Goal: Task Accomplishment & Management: Manage account settings

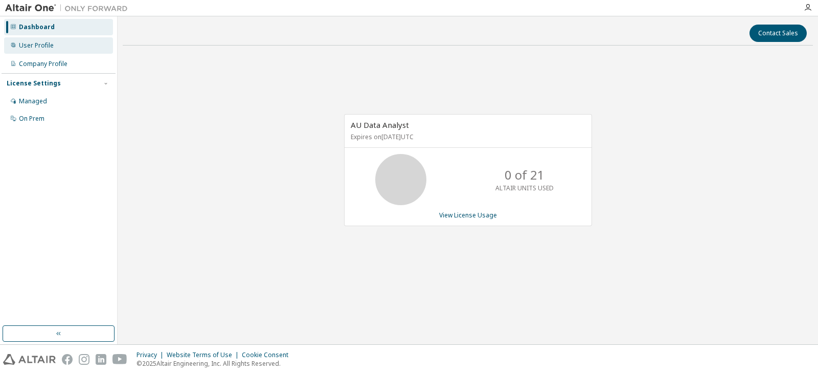
click at [51, 45] on div "User Profile" at bounding box center [36, 45] width 35 height 8
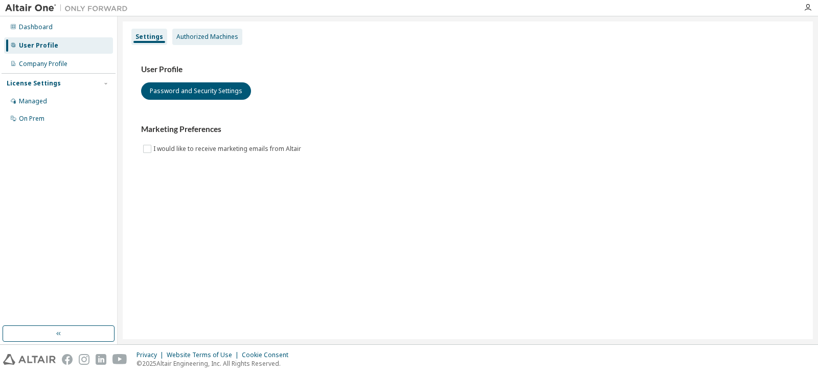
click at [216, 38] on div "Authorized Machines" at bounding box center [207, 37] width 62 height 8
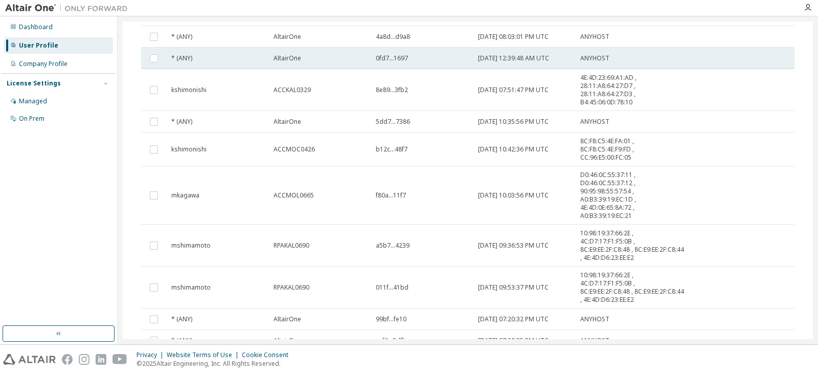
scroll to position [176, 0]
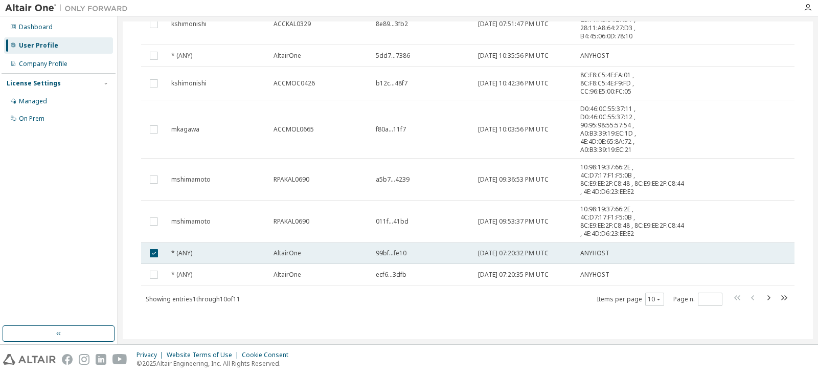
click at [231, 256] on div "* (ANY)" at bounding box center [217, 253] width 93 height 8
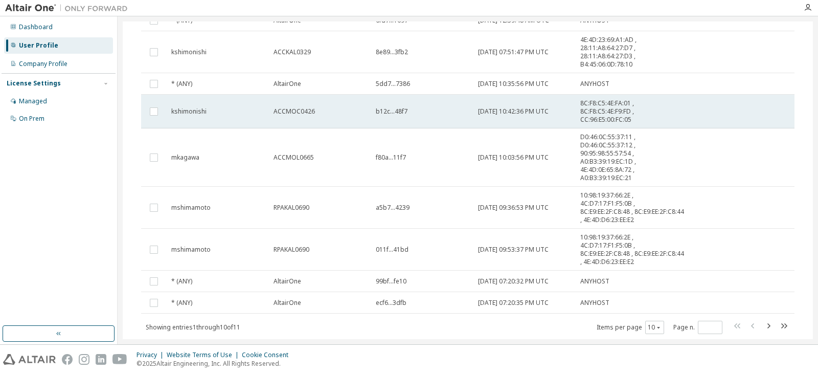
scroll to position [0, 0]
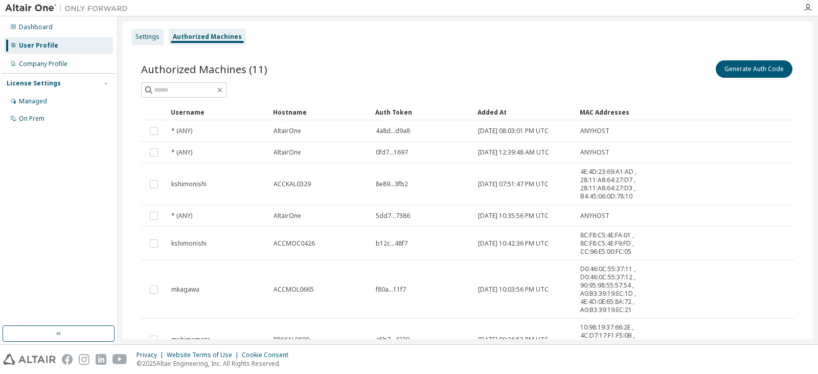
click at [141, 34] on div "Settings" at bounding box center [148, 37] width 24 height 8
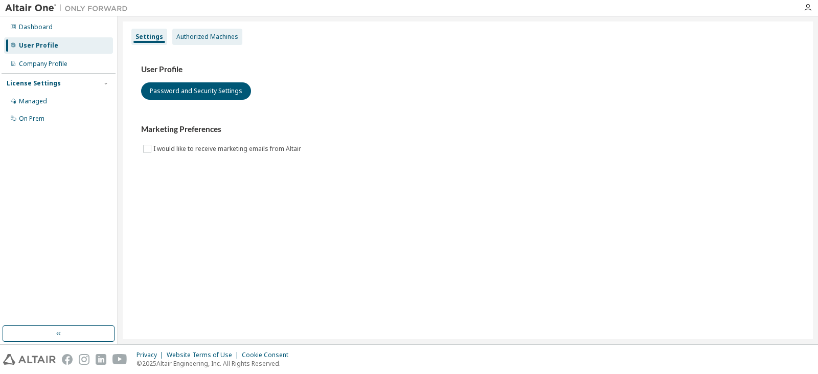
click at [199, 34] on div "Authorized Machines" at bounding box center [207, 37] width 62 height 8
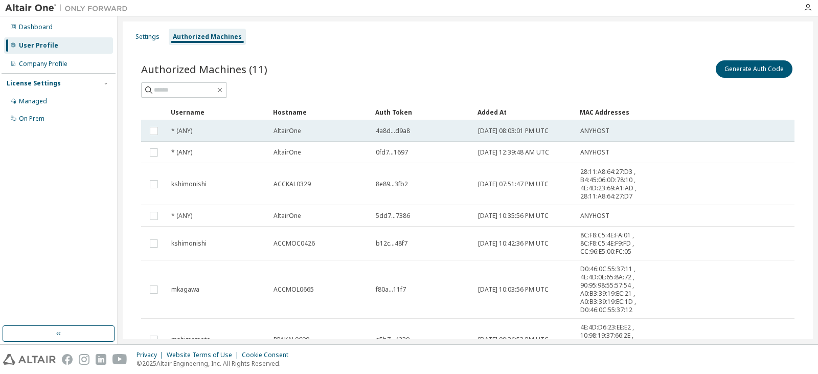
click at [262, 132] on div "* (ANY)" at bounding box center [217, 131] width 93 height 8
click at [250, 131] on div "* (ANY)" at bounding box center [217, 131] width 93 height 8
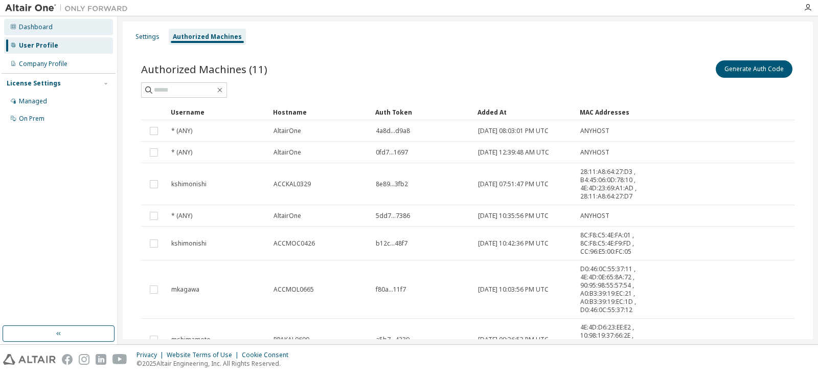
click at [42, 32] on div "Dashboard" at bounding box center [58, 27] width 109 height 16
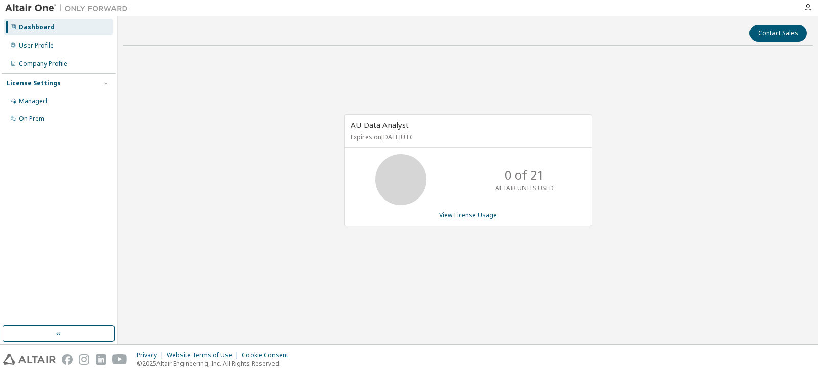
click at [803, 6] on div at bounding box center [808, 8] width 20 height 8
click at [808, 7] on icon "button" at bounding box center [808, 8] width 8 height 8
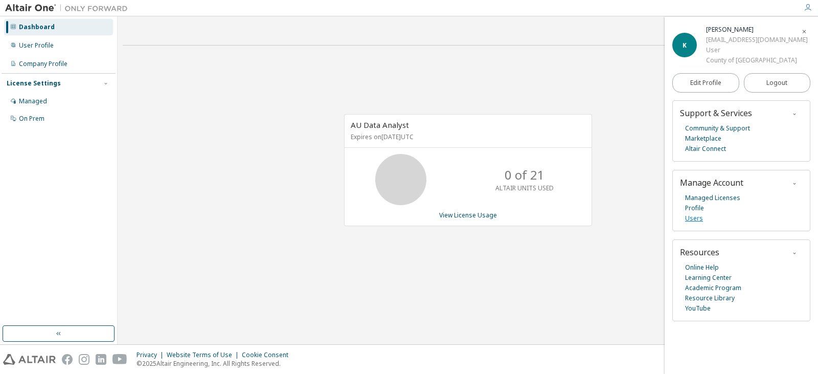
click at [688, 217] on link "Users" at bounding box center [694, 218] width 18 height 10
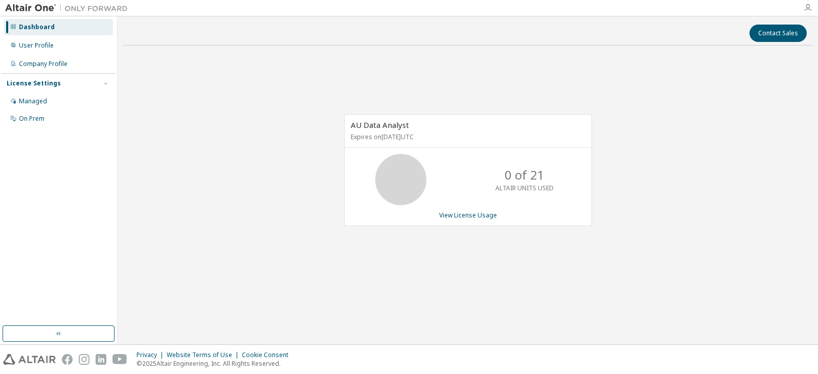
click at [809, 11] on icon "button" at bounding box center [808, 8] width 8 height 8
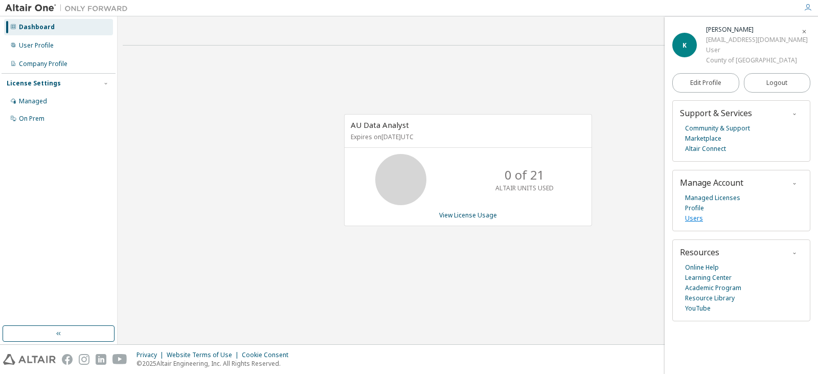
click at [692, 219] on link "Users" at bounding box center [694, 218] width 18 height 10
click at [32, 100] on div "Managed" at bounding box center [33, 101] width 28 height 8
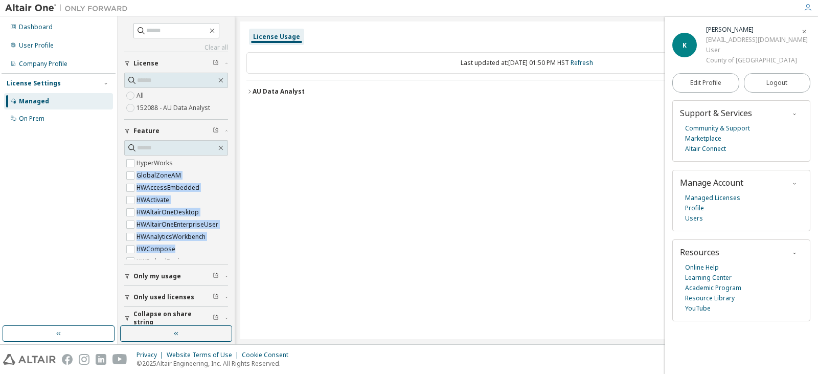
drag, startPoint x: 234, startPoint y: 158, endPoint x: 228, endPoint y: 251, distance: 93.8
click at [228, 251] on div "Clear all Collapse on share string Only used licenses Only my usage Feature Hyp…" at bounding box center [177, 180] width 118 height 328
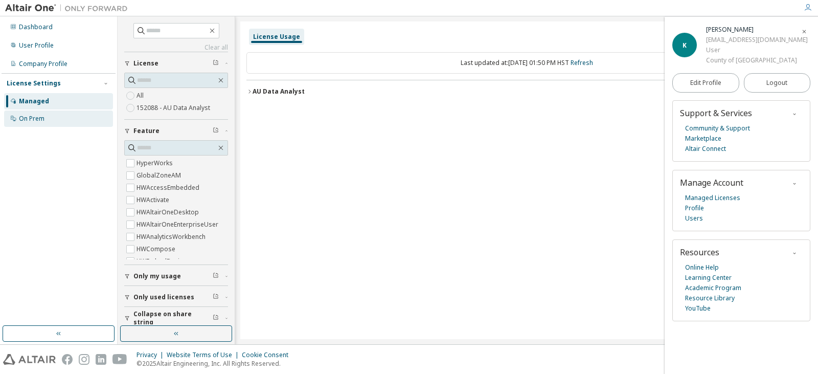
click at [36, 118] on div "On Prem" at bounding box center [32, 119] width 26 height 8
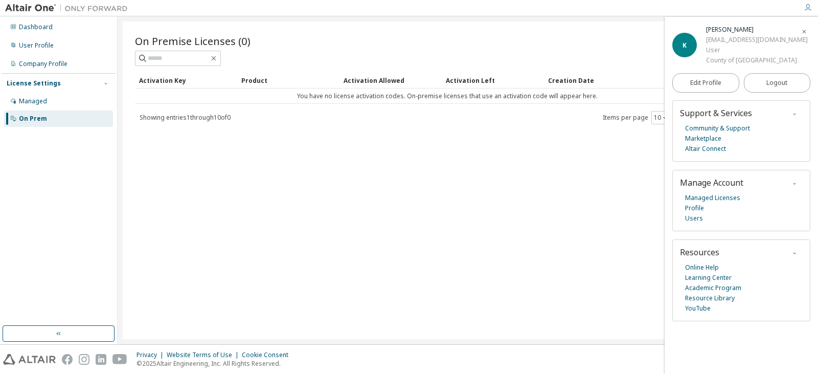
click at [35, 85] on div "License Settings" at bounding box center [34, 83] width 54 height 8
click at [68, 85] on div "License Settings" at bounding box center [59, 83] width 104 height 9
click at [218, 62] on button "button" at bounding box center [213, 58] width 9 height 9
click at [218, 58] on icon "button" at bounding box center [214, 58] width 8 height 8
click at [36, 22] on div "Dashboard" at bounding box center [58, 27] width 109 height 16
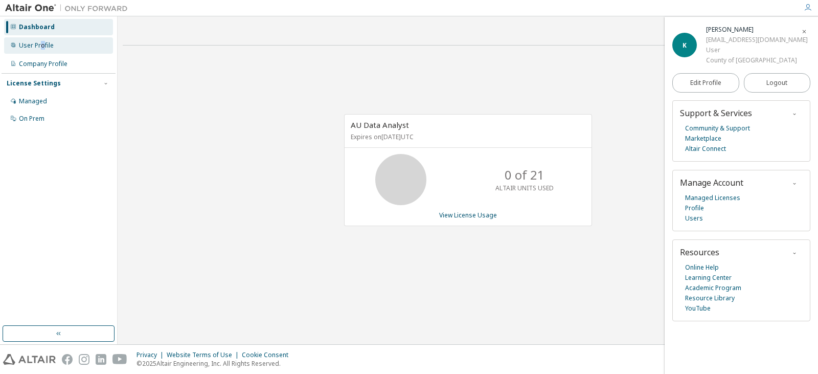
click at [42, 46] on div "User Profile" at bounding box center [36, 45] width 35 height 8
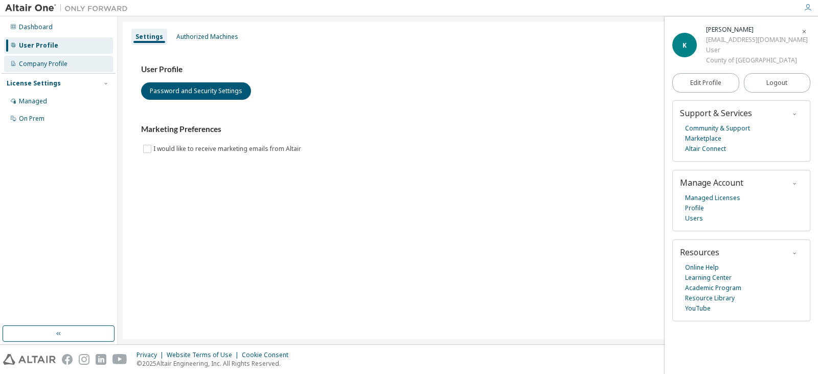
click at [47, 65] on div "Company Profile" at bounding box center [43, 64] width 49 height 8
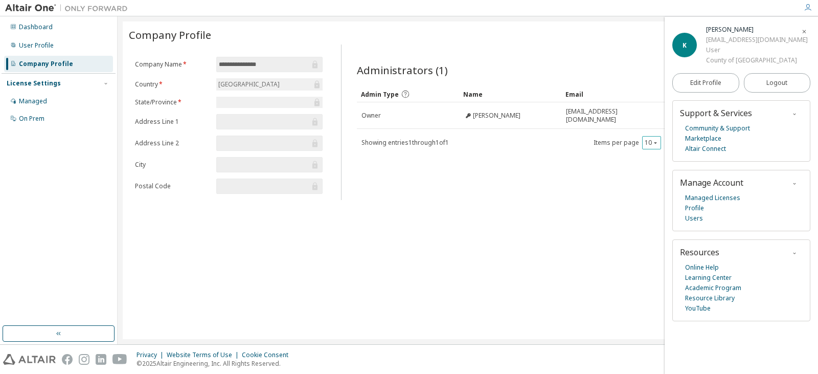
click at [659, 145] on div "10" at bounding box center [651, 142] width 19 height 13
click at [657, 145] on icon "button" at bounding box center [656, 143] width 6 height 6
click at [656, 169] on div "20" at bounding box center [683, 169] width 82 height 12
click at [656, 144] on icon "button" at bounding box center [656, 143] width 6 height 6
click at [654, 157] on div "10" at bounding box center [683, 156] width 82 height 12
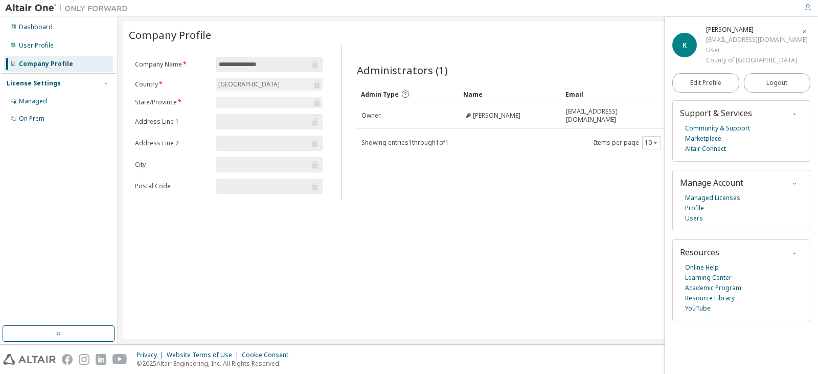
click at [809, 5] on icon "button" at bounding box center [808, 8] width 8 height 8
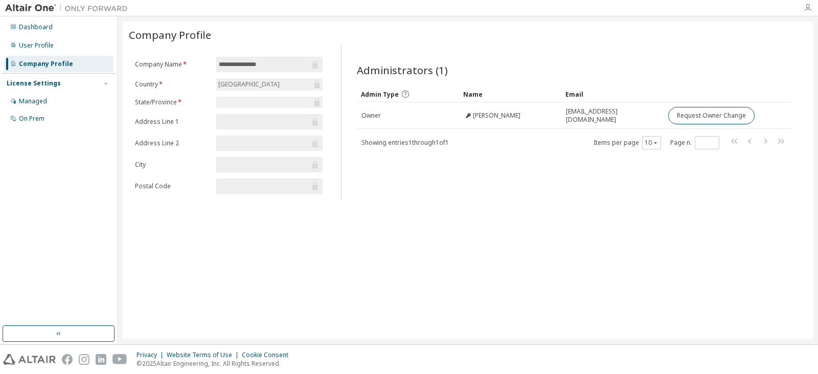
click at [809, 5] on icon "button" at bounding box center [808, 8] width 8 height 8
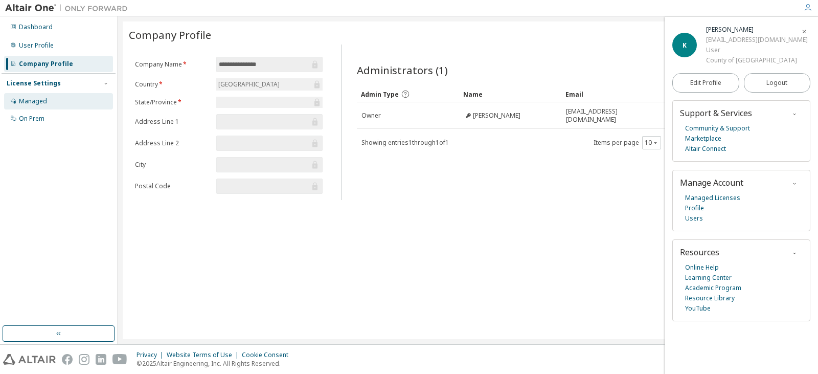
click at [51, 97] on div "Managed" at bounding box center [58, 101] width 109 height 16
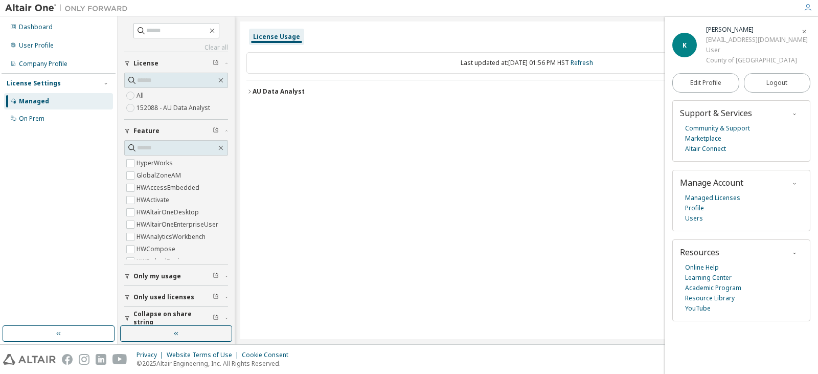
click at [49, 84] on div "License Settings" at bounding box center [34, 83] width 54 height 8
click at [727, 196] on link "Managed Licenses" at bounding box center [712, 198] width 55 height 10
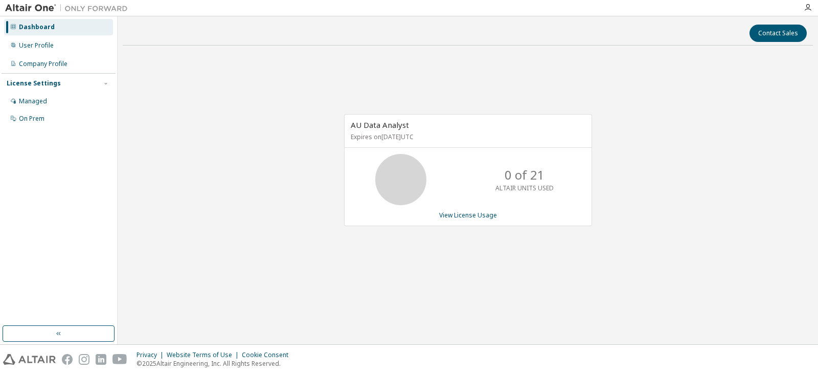
click at [451, 210] on div "AU Data Analyst Expires on July 1, 2026 UTC 0 of 21 ALTAIR UNITS USED View Lice…" at bounding box center [468, 170] width 248 height 112
click at [452, 214] on link "View License Usage" at bounding box center [468, 215] width 58 height 9
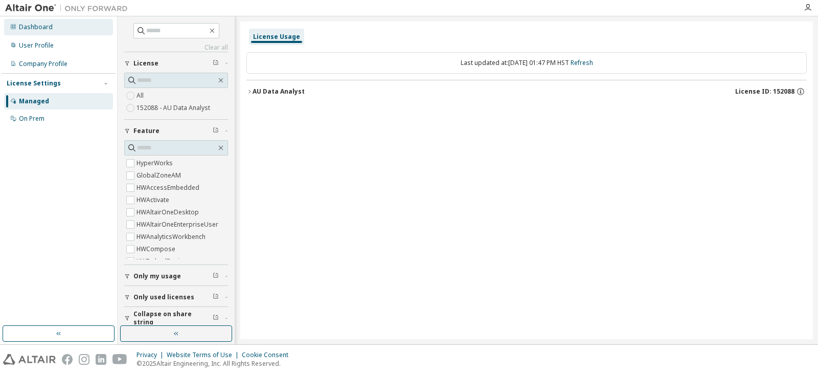
click at [63, 28] on div "Dashboard" at bounding box center [58, 27] width 109 height 16
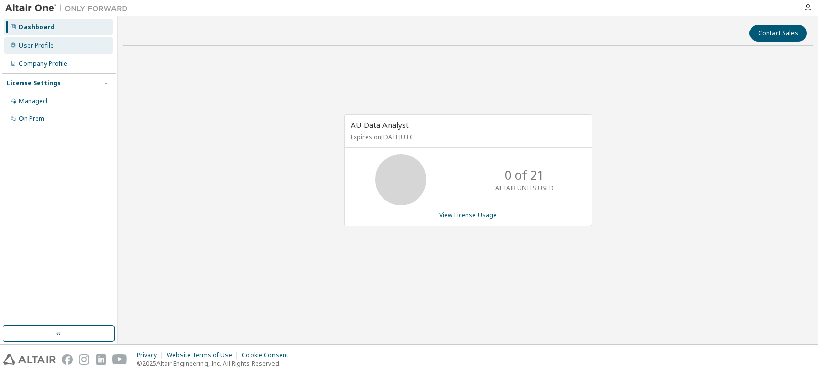
click at [45, 50] on div "User Profile" at bounding box center [58, 45] width 109 height 16
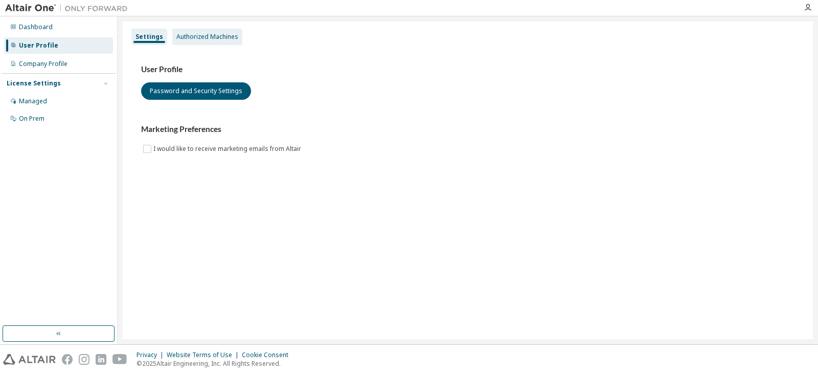
click at [209, 33] on div "Authorized Machines" at bounding box center [207, 37] width 62 height 8
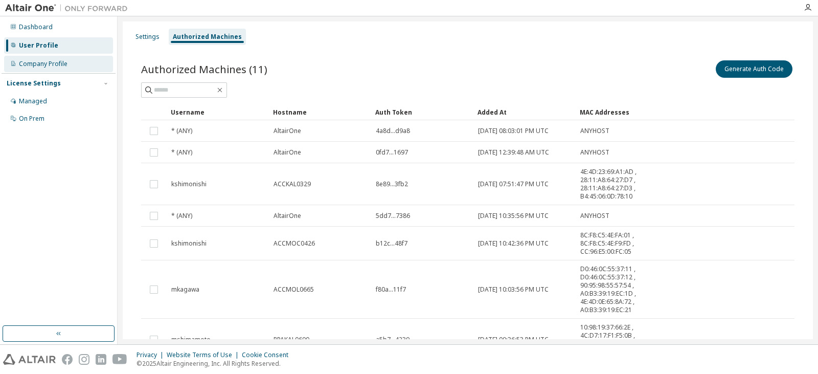
click at [69, 63] on div "Company Profile" at bounding box center [58, 64] width 109 height 16
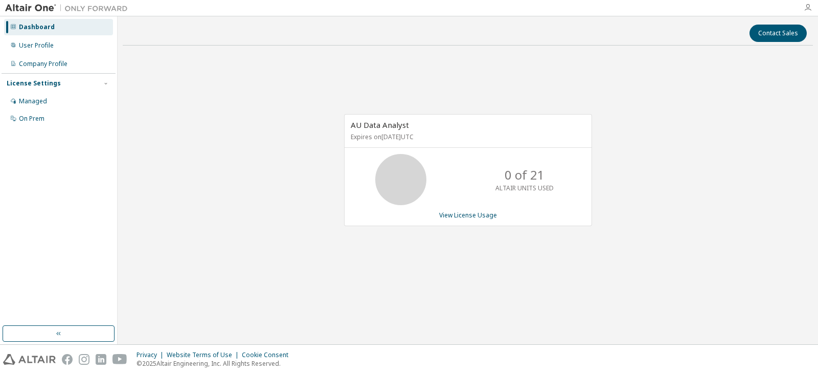
click at [807, 4] on icon "button" at bounding box center [808, 8] width 8 height 8
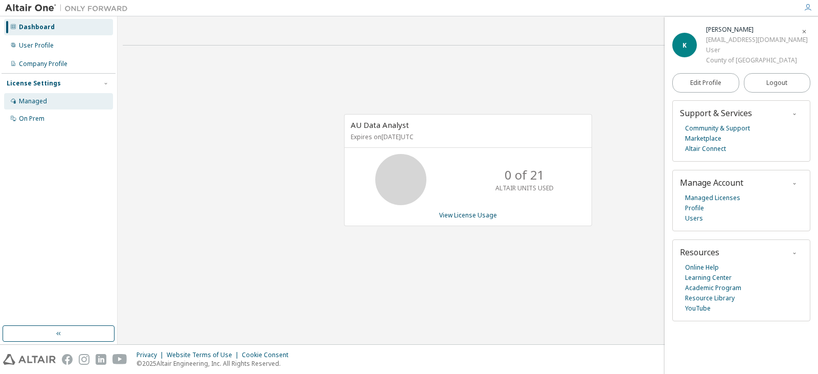
click at [39, 105] on div "Managed" at bounding box center [33, 101] width 28 height 8
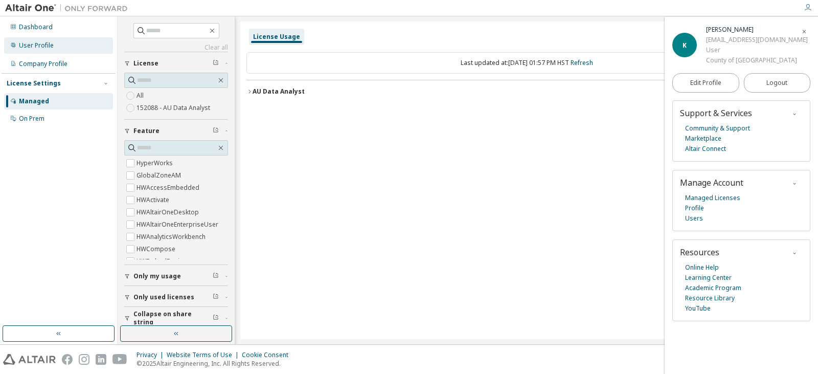
click at [25, 45] on div "User Profile" at bounding box center [36, 45] width 35 height 8
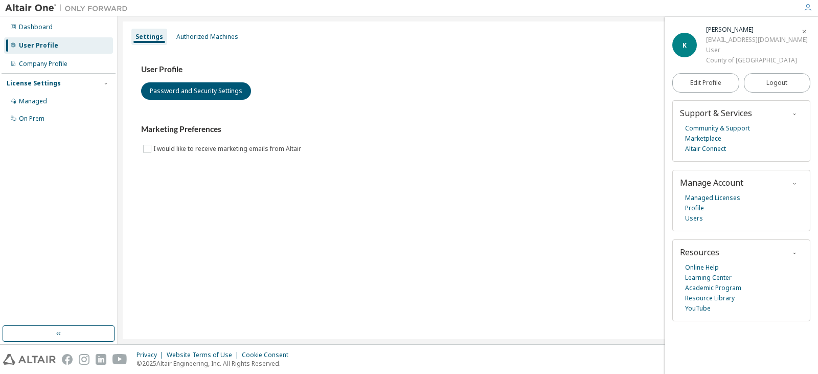
click at [42, 46] on div "User Profile" at bounding box center [38, 45] width 39 height 8
click at [195, 33] on div "Authorized Machines" at bounding box center [207, 37] width 62 height 8
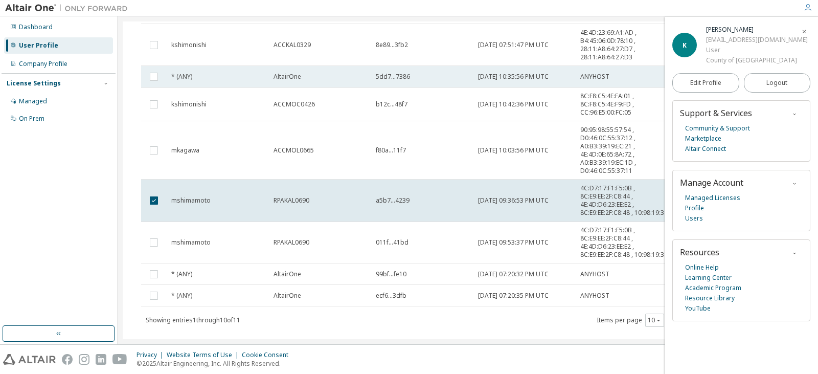
scroll to position [153, 0]
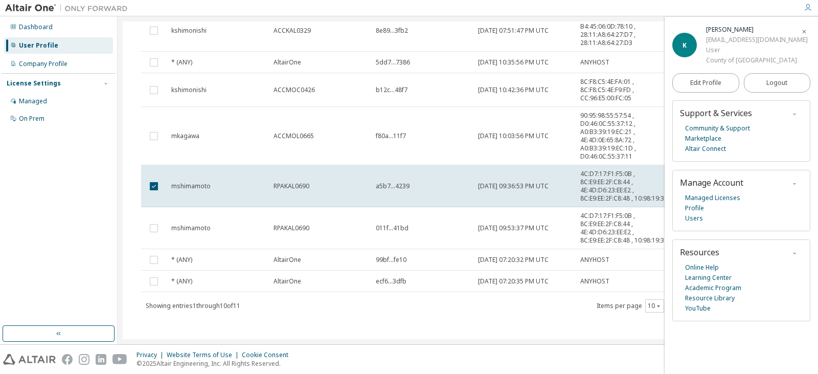
click at [805, 6] on icon "button" at bounding box center [808, 8] width 8 height 8
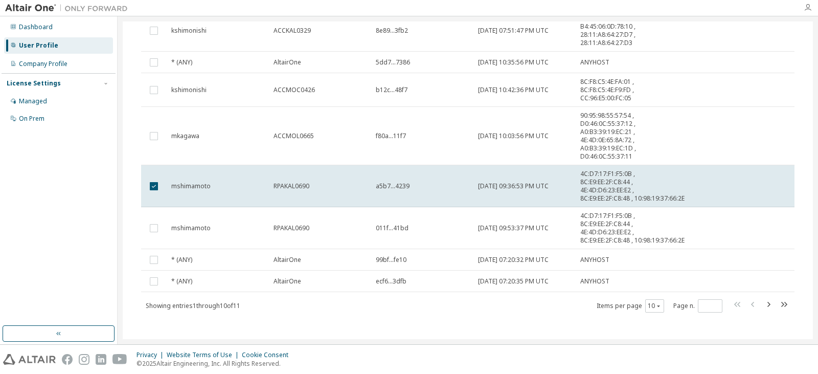
click at [804, 6] on icon "button" at bounding box center [808, 8] width 8 height 8
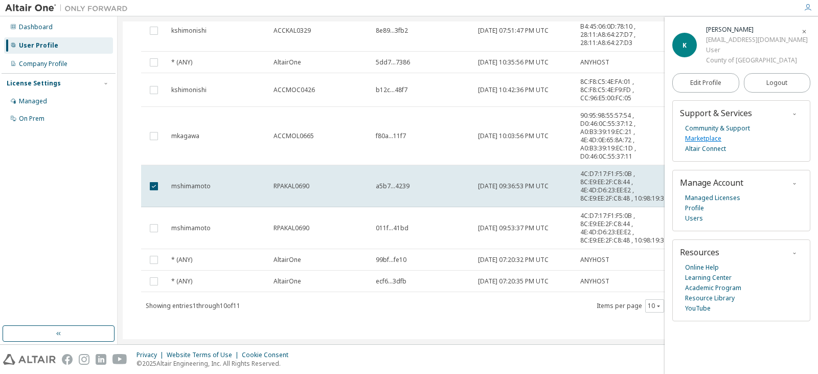
click at [703, 140] on link "Marketplace" at bounding box center [703, 139] width 36 height 10
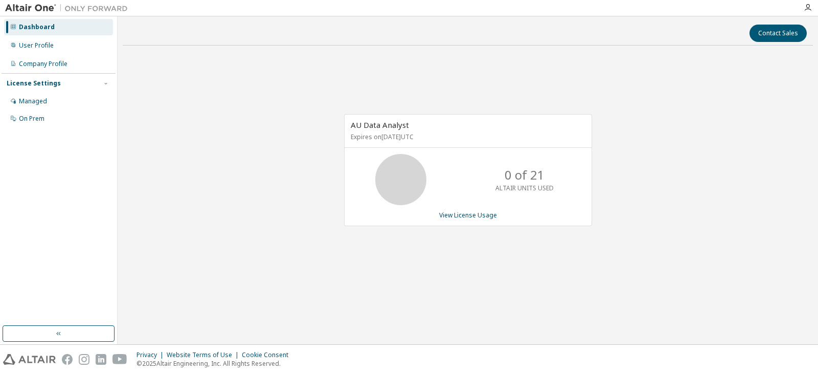
click at [37, 215] on div "Dashboard User Profile Company Profile License Settings Managed On Prem" at bounding box center [59, 171] width 114 height 306
click at [67, 46] on div "User Profile" at bounding box center [58, 45] width 109 height 16
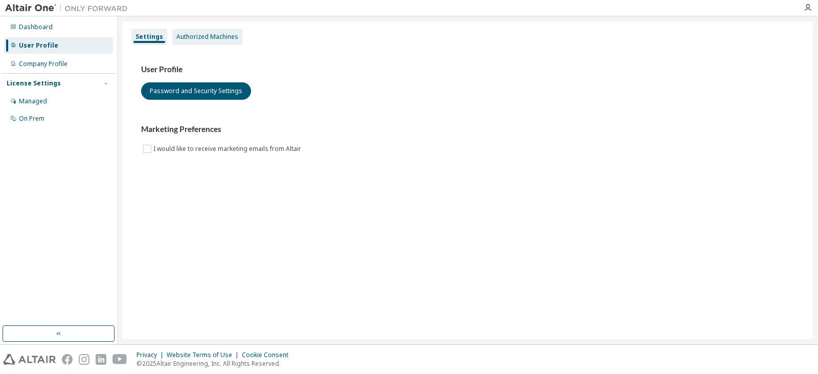
click at [234, 33] on div "Authorized Machines" at bounding box center [207, 37] width 62 height 8
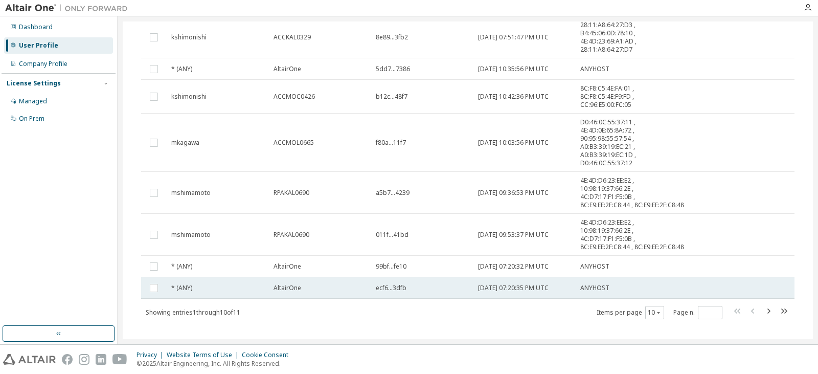
scroll to position [153, 0]
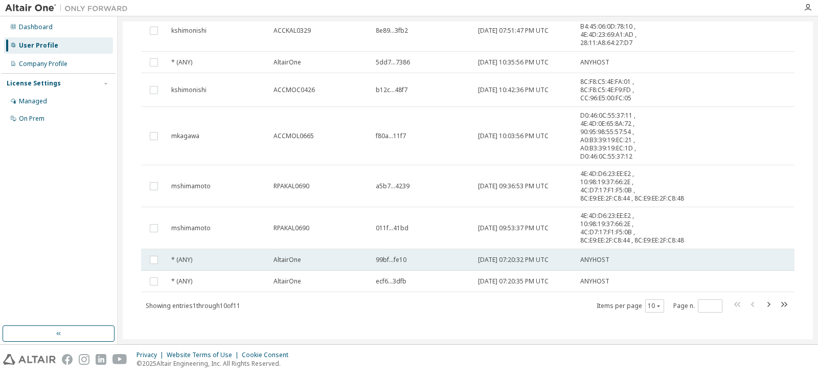
click at [147, 271] on td at bounding box center [154, 259] width 26 height 21
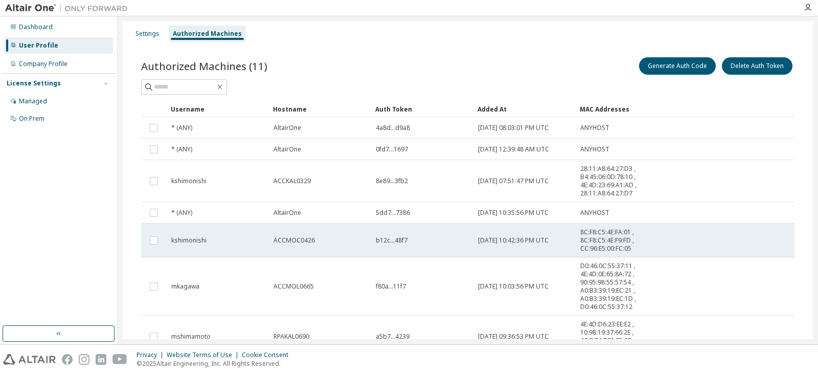
scroll to position [0, 0]
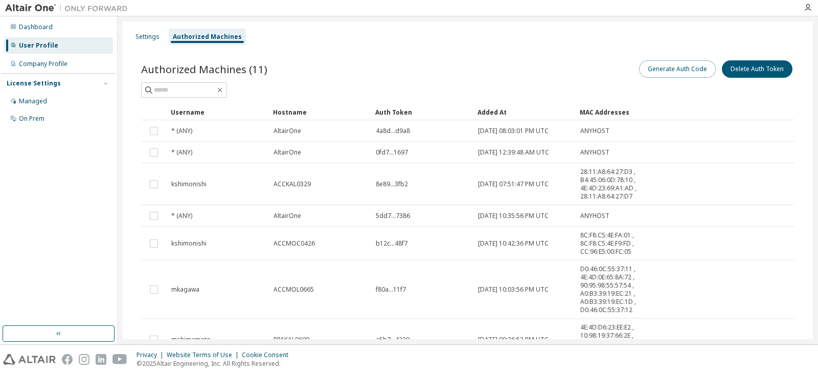
click at [656, 74] on button "Generate Auth Code" at bounding box center [677, 68] width 77 height 17
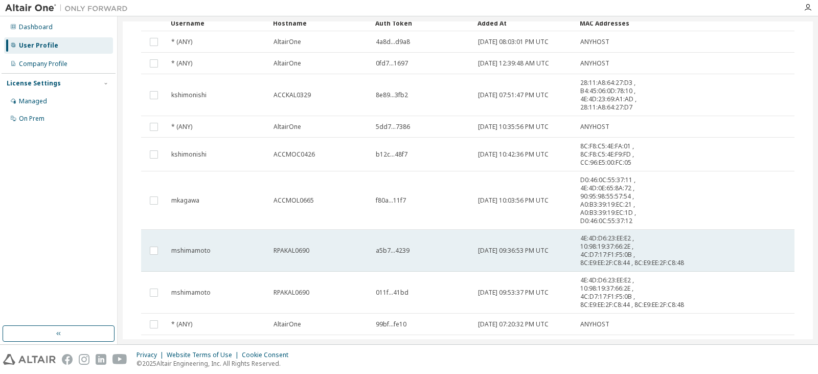
scroll to position [241, 0]
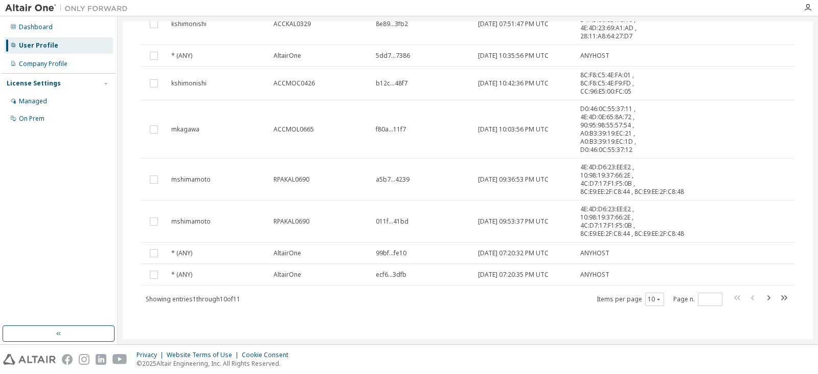
click at [39, 249] on div "Dashboard User Profile Company Profile License Settings Managed On Prem" at bounding box center [59, 171] width 114 height 306
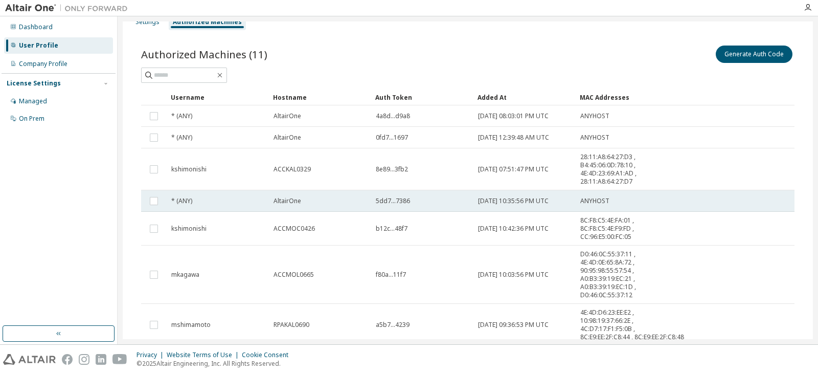
scroll to position [0, 0]
